Goal: Information Seeking & Learning: Learn about a topic

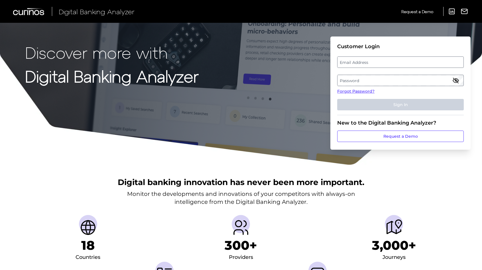
click at [351, 57] on label "Email Address" at bounding box center [400, 62] width 126 height 10
click at [351, 57] on input "email" at bounding box center [400, 61] width 127 height 11
type input "[PERSON_NAME][EMAIL_ADDRESS][PERSON_NAME][DOMAIN_NAME]"
click at [375, 80] on label "Password" at bounding box center [400, 80] width 126 height 10
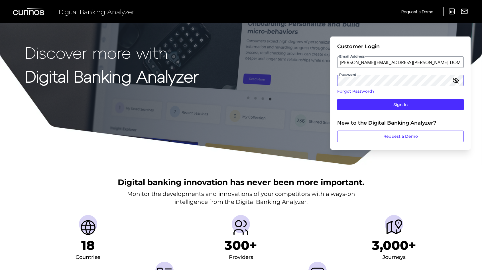
click at [337, 99] on button "Sign In" at bounding box center [400, 104] width 127 height 11
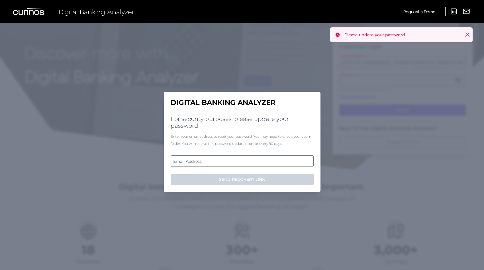
click at [249, 160] on label "Email Address" at bounding box center [242, 161] width 142 height 10
click at [249, 160] on input "email" at bounding box center [242, 160] width 143 height 11
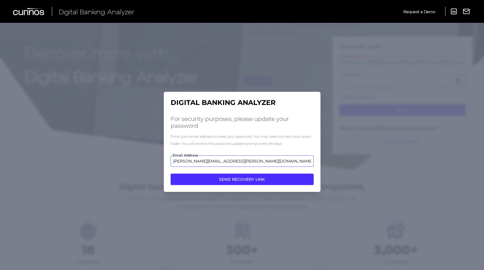
type input "[PERSON_NAME][EMAIL_ADDRESS][PERSON_NAME][DOMAIN_NAME]"
click at [171, 174] on button "SEND RECOVERY LINK" at bounding box center [242, 179] width 143 height 11
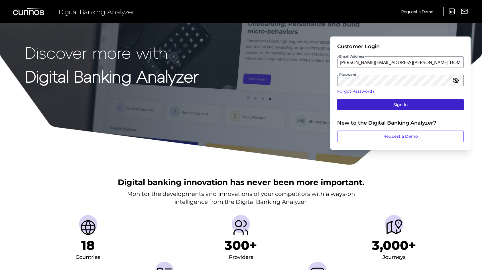
click at [357, 98] on fieldset "Customer Login Email Address [EMAIL_ADDRESS][DOMAIN_NAME] Password Forgot Passw…" at bounding box center [400, 79] width 127 height 72
click at [357, 105] on button "Sign In" at bounding box center [400, 104] width 127 height 11
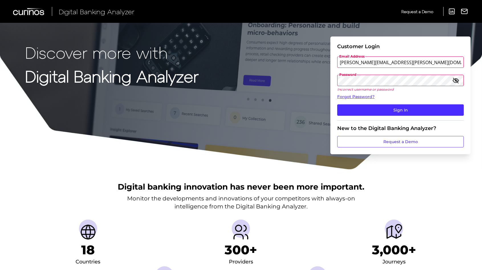
click at [337, 104] on button "Sign In" at bounding box center [400, 109] width 127 height 11
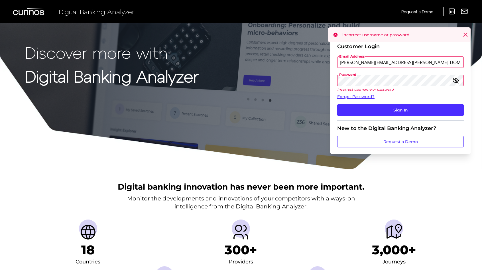
click at [457, 80] on icon "button" at bounding box center [455, 80] width 7 height 7
click at [393, 74] on fieldset "Customer Login Email Address [EMAIL_ADDRESS][DOMAIN_NAME] Password Incorrect us…" at bounding box center [400, 81] width 127 height 77
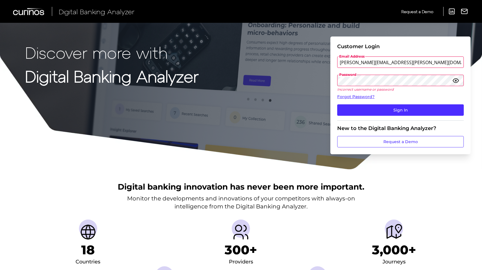
click at [314, 82] on div "Discover more with Digital Banking Analyzer Customer Login Email Address [PERSO…" at bounding box center [241, 85] width 482 height 170
click at [337, 104] on button "Sign In" at bounding box center [400, 109] width 127 height 11
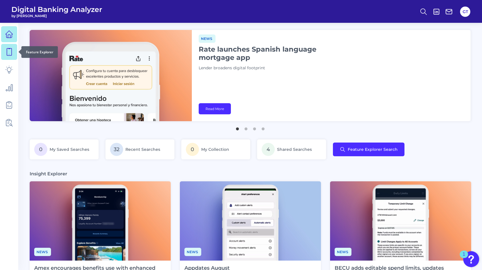
click at [10, 55] on icon at bounding box center [9, 52] width 8 height 8
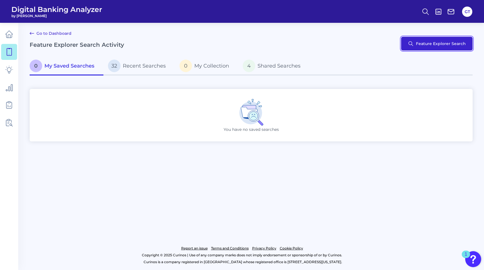
click at [432, 47] on button "Feature Explorer Search" at bounding box center [437, 44] width 72 height 14
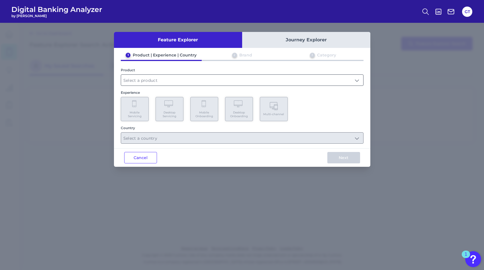
click at [136, 82] on input "text" at bounding box center [242, 80] width 242 height 11
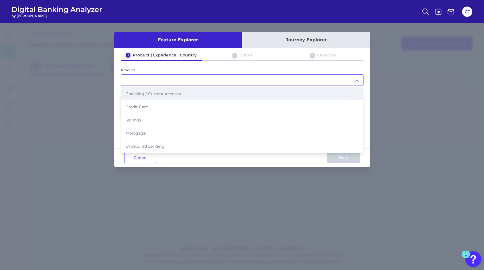
click at [153, 96] on li "Checking / Current Account" at bounding box center [242, 93] width 242 height 13
type input "Checking / Current Account"
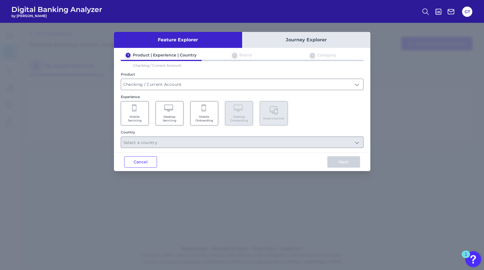
click at [143, 115] on span "Mobile Servicing" at bounding box center [135, 118] width 22 height 7
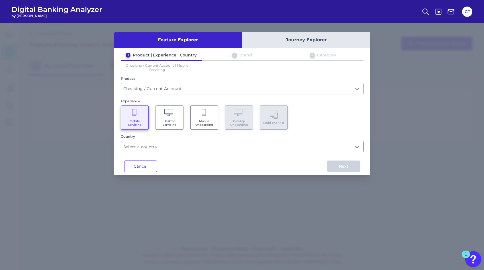
click at [204, 146] on input "text" at bounding box center [242, 146] width 242 height 11
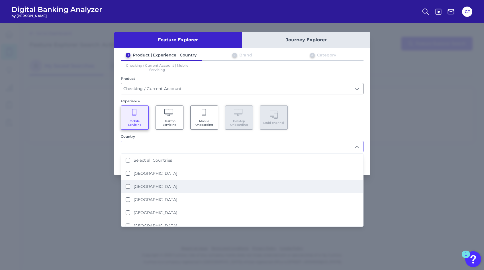
click at [128, 184] on Kingdom "[GEOGRAPHIC_DATA]" at bounding box center [128, 186] width 5 height 5
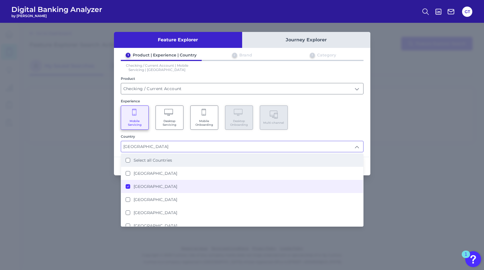
click at [127, 160] on Countries "Select all Countries" at bounding box center [128, 160] width 5 height 5
type input "Select all Countries"
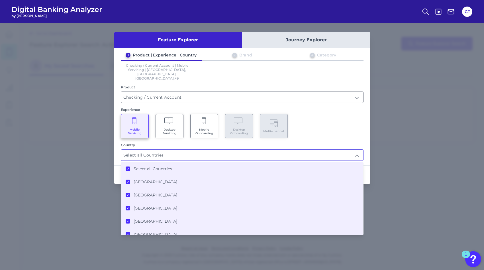
click at [101, 172] on div "Feature Explorer Journey Explorer 1 Product | Experience | Country 2 Brand 3 Ca…" at bounding box center [242, 146] width 484 height 247
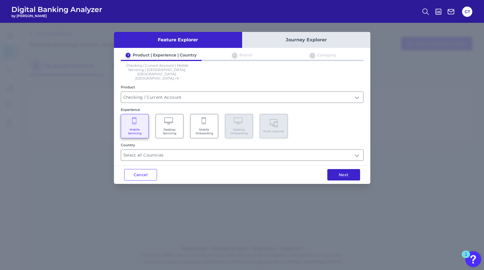
click at [347, 169] on button "Next" at bounding box center [343, 174] width 33 height 11
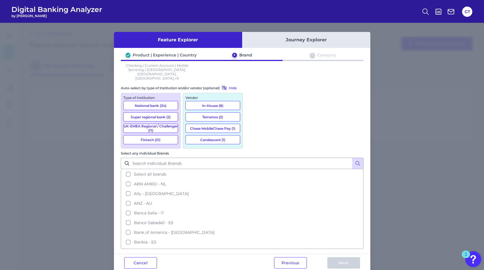
click at [163, 135] on button "Fintech (21)" at bounding box center [150, 139] width 55 height 9
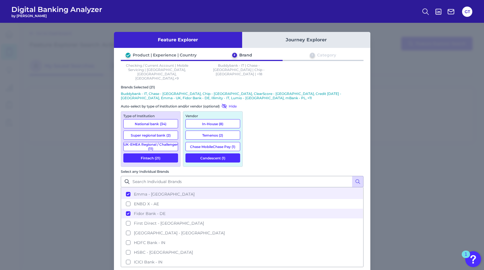
scroll to position [207, 0]
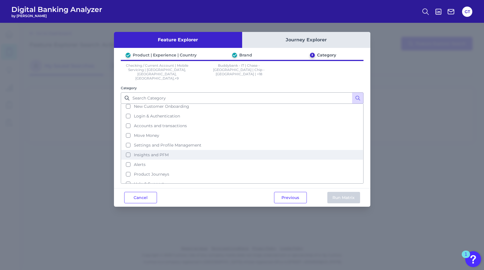
scroll to position [25, 0]
click at [126, 147] on button "Insights and PFM" at bounding box center [242, 152] width 242 height 10
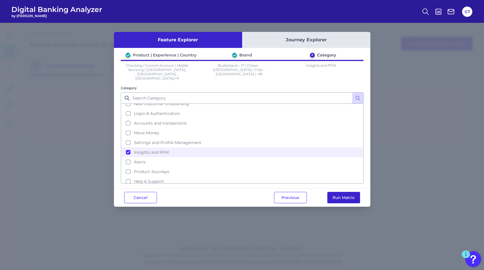
click at [338, 192] on button "Run Matrix" at bounding box center [343, 197] width 33 height 11
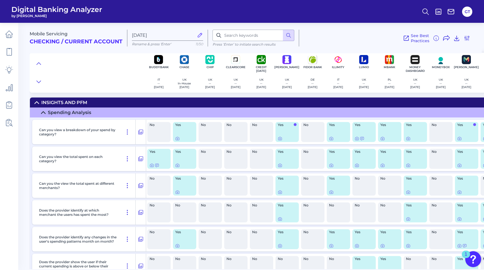
click at [183, 132] on div "Yes" at bounding box center [184, 132] width 23 height 20
click at [178, 138] on icon at bounding box center [177, 138] width 5 height 5
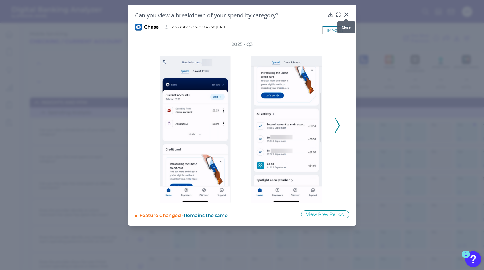
click at [346, 15] on icon at bounding box center [346, 14] width 3 height 3
